Goal: Transaction & Acquisition: Purchase product/service

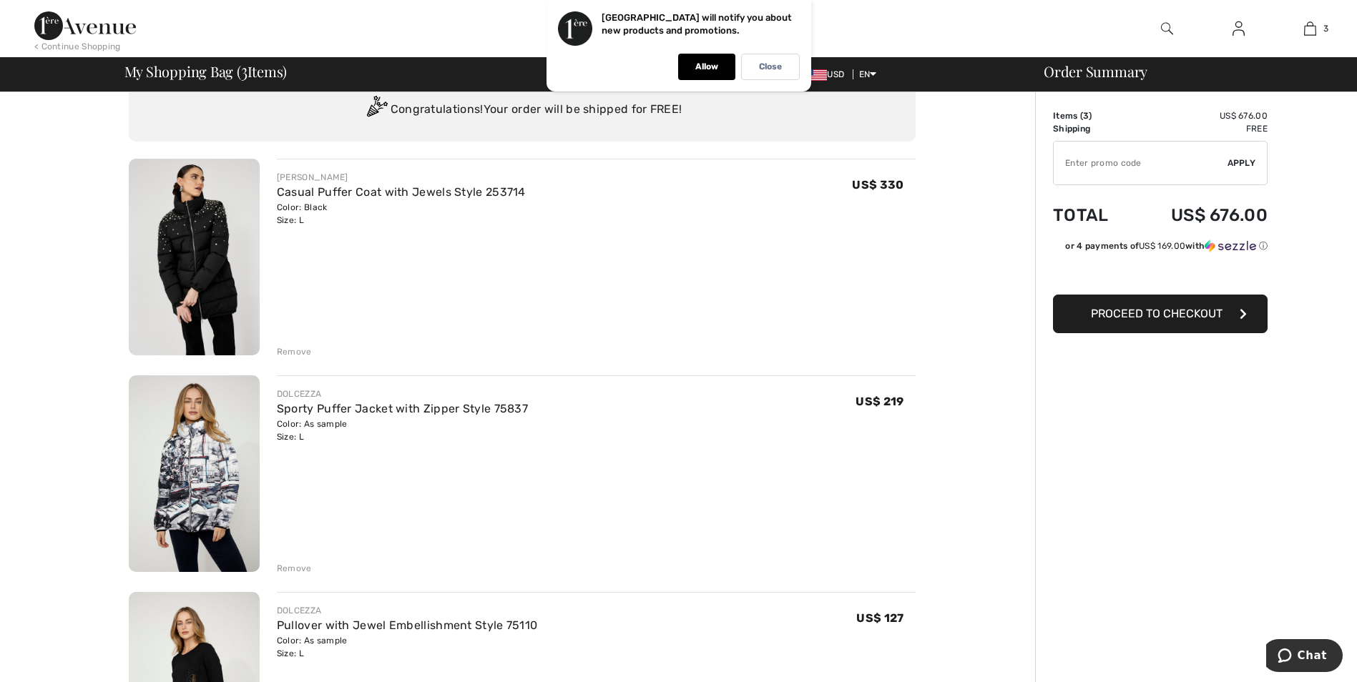
scroll to position [215, 0]
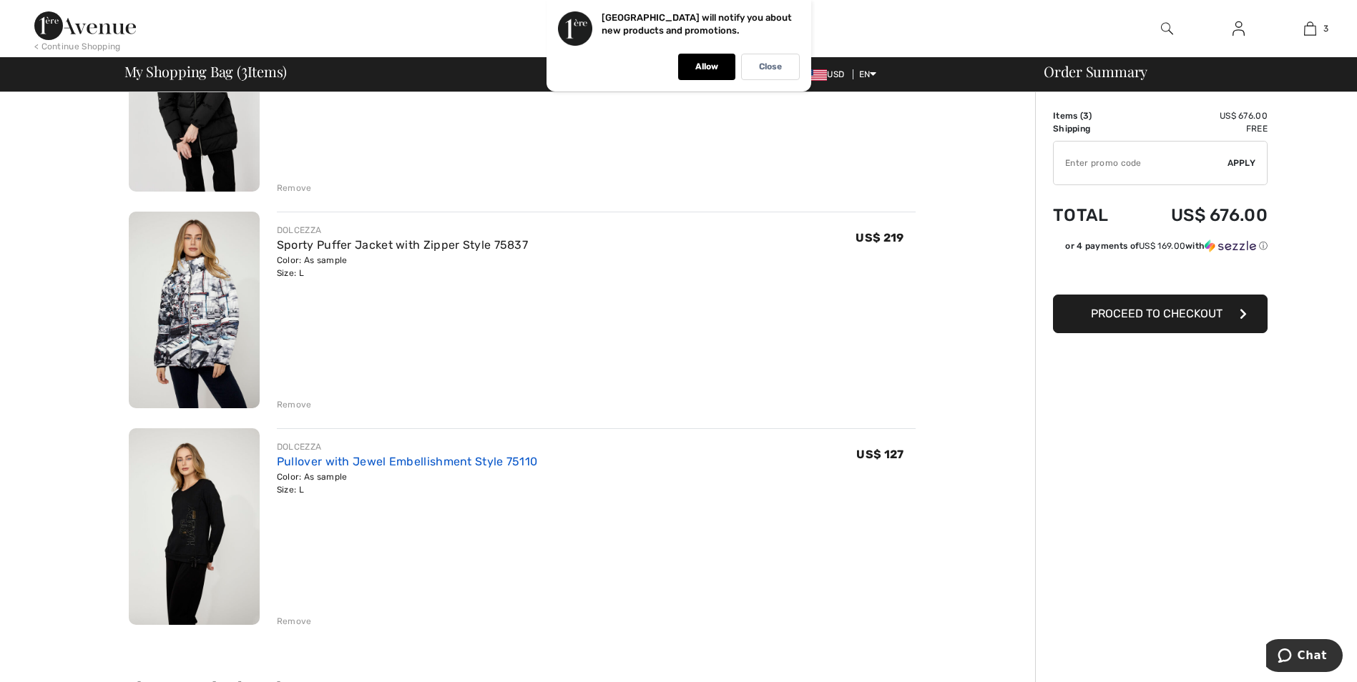
click at [409, 461] on link "Pullover with Jewel Embellishment Style 75110" at bounding box center [407, 462] width 261 height 14
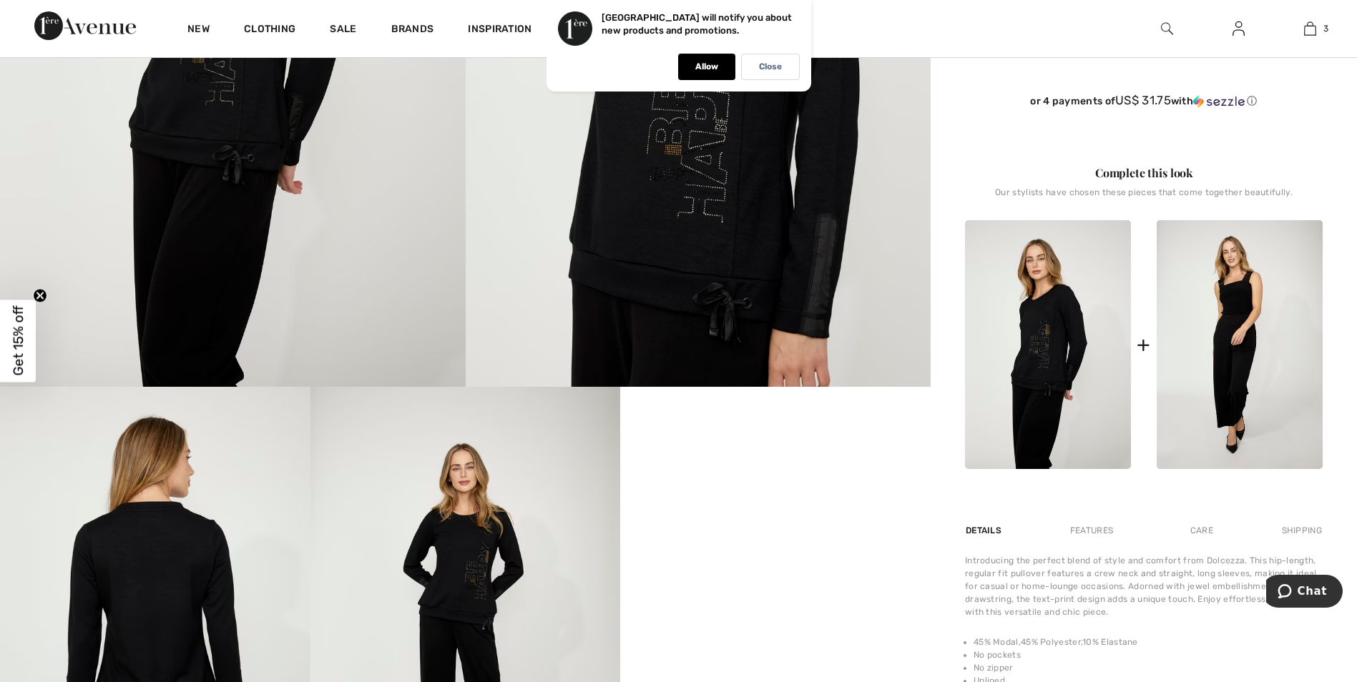
scroll to position [644, 0]
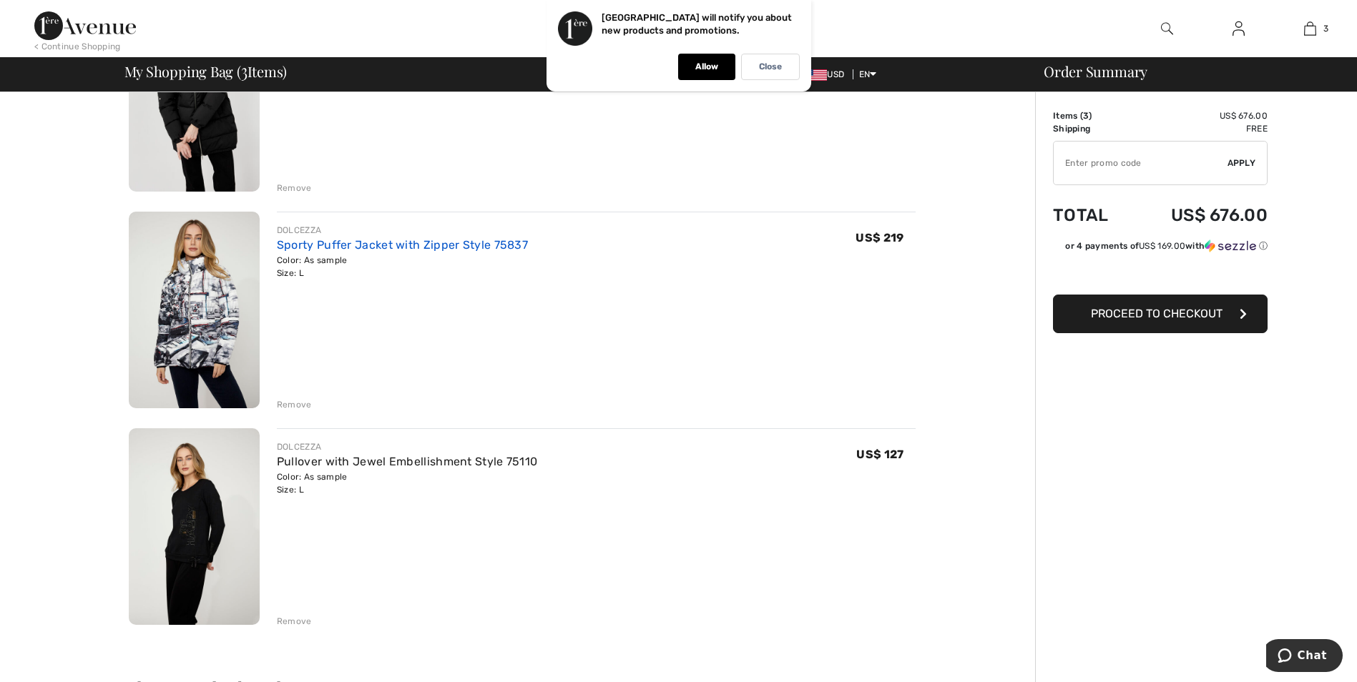
click at [443, 248] on link "Sporty Puffer Jacket with Zipper Style 75837" at bounding box center [402, 245] width 251 height 14
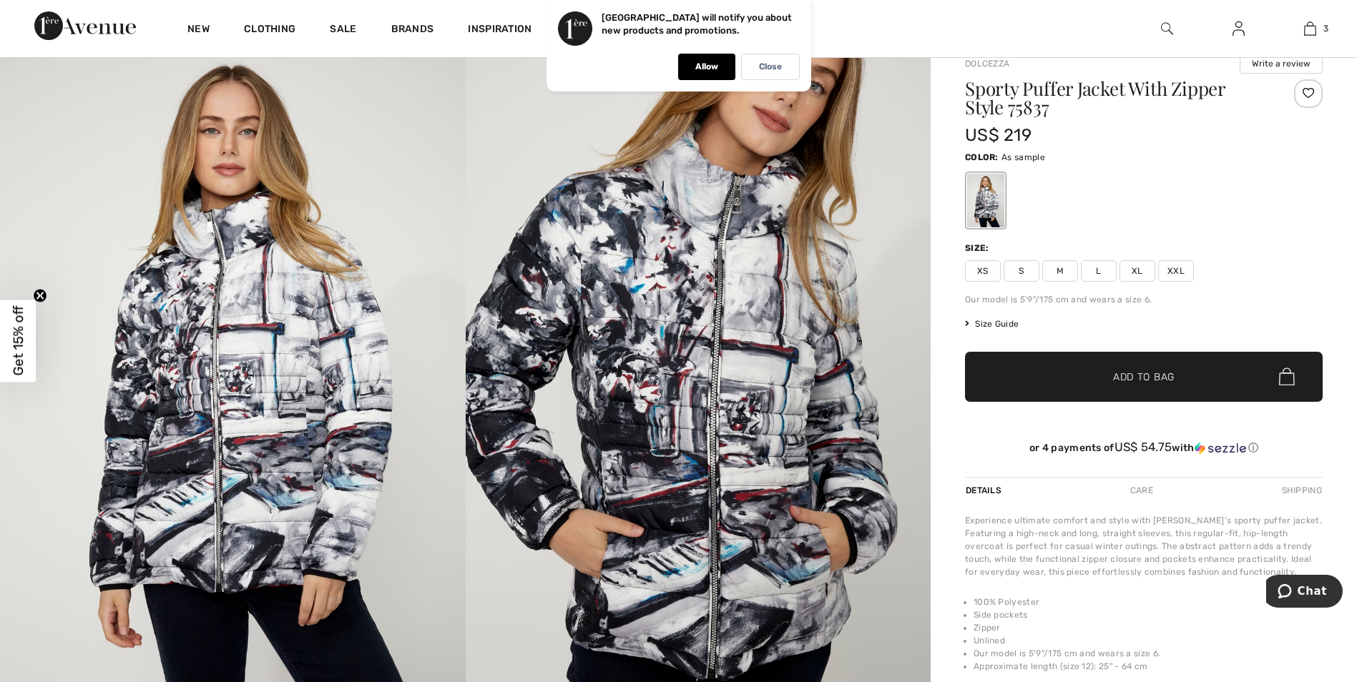
scroll to position [143, 0]
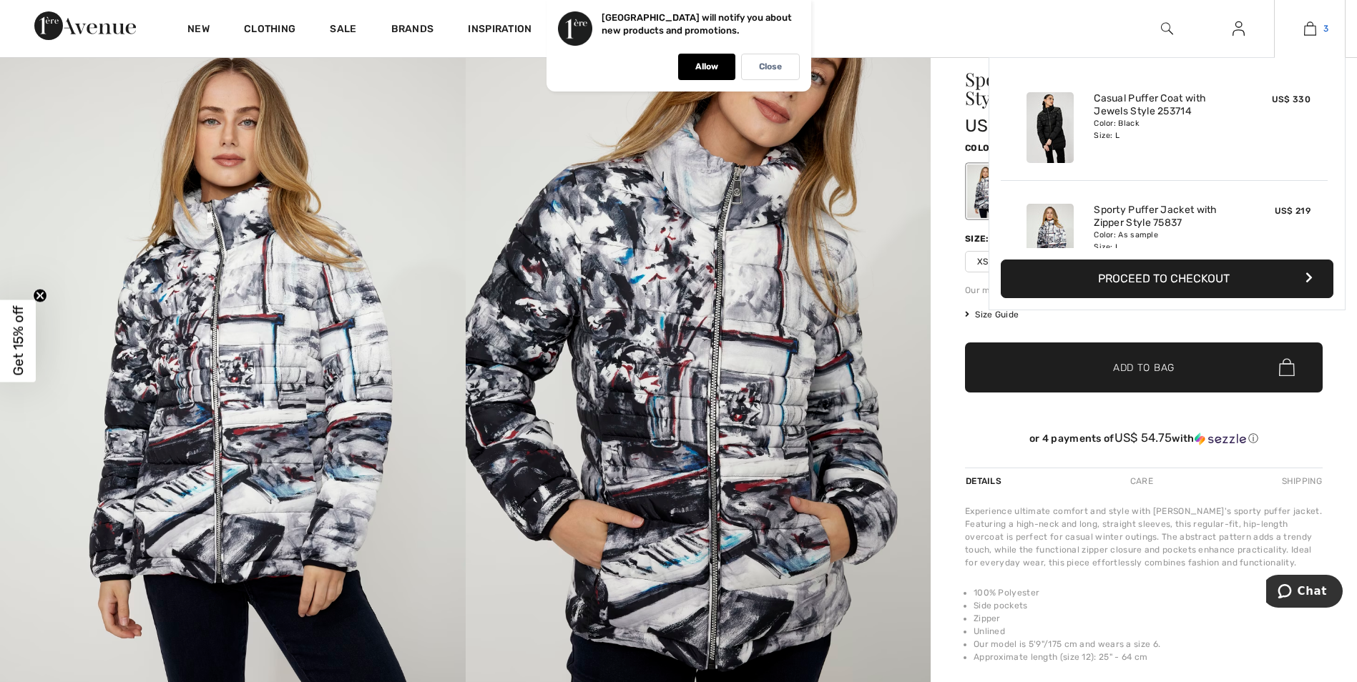
click at [1323, 26] on span "3" at bounding box center [1325, 28] width 5 height 13
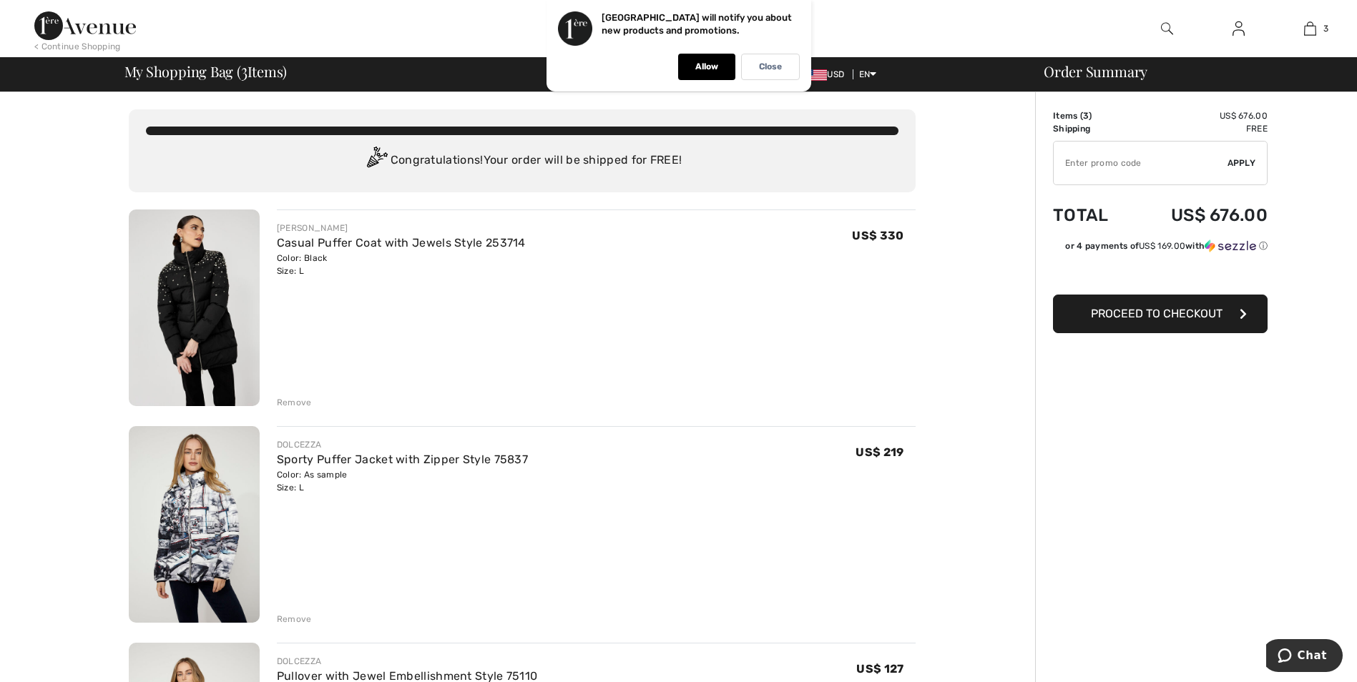
click at [284, 619] on div "Remove" at bounding box center [294, 619] width 35 height 13
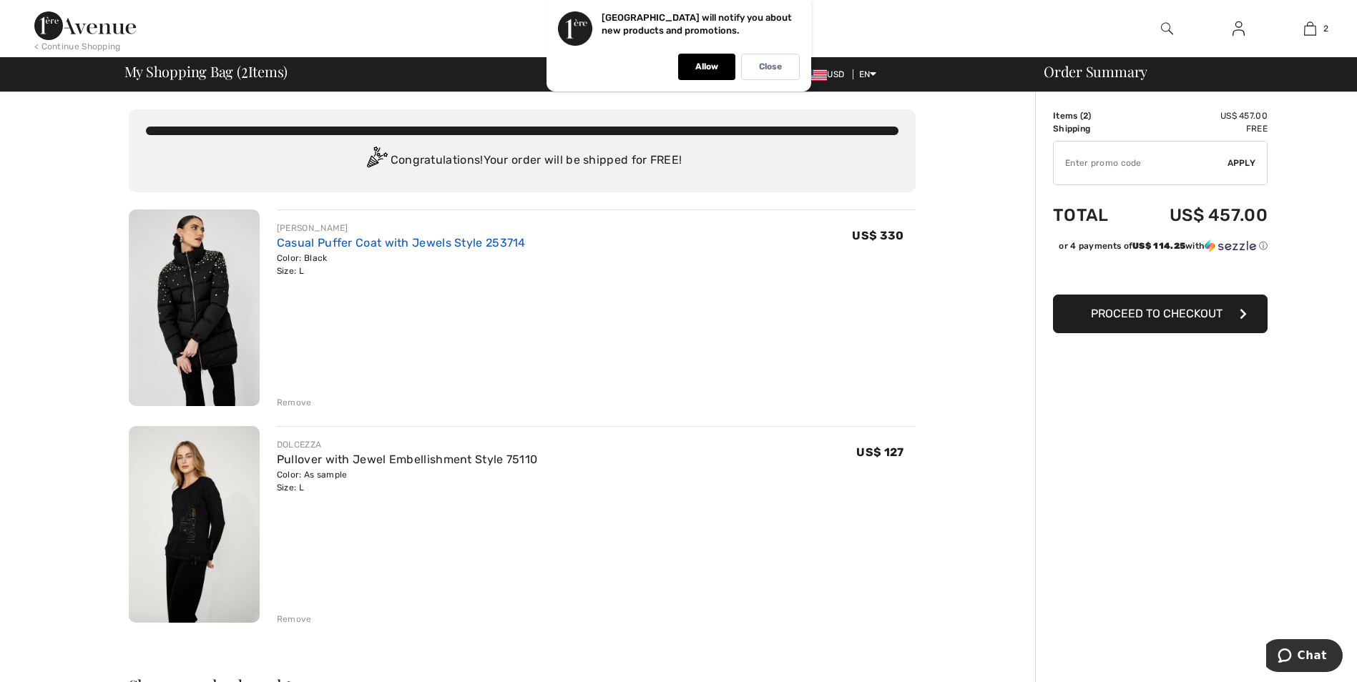
click at [428, 242] on link "Casual Puffer Coat with Jewels Style 253714" at bounding box center [401, 243] width 249 height 14
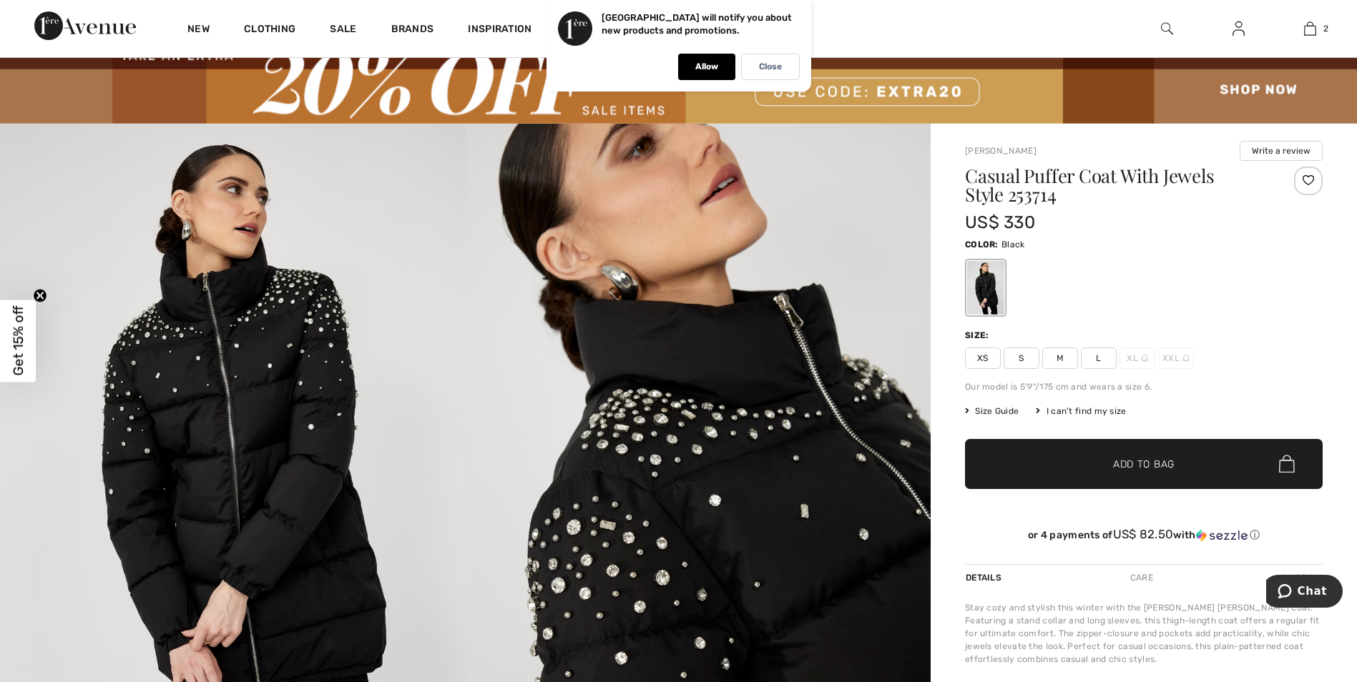
scroll to position [72, 0]
